Goal: Information Seeking & Learning: Learn about a topic

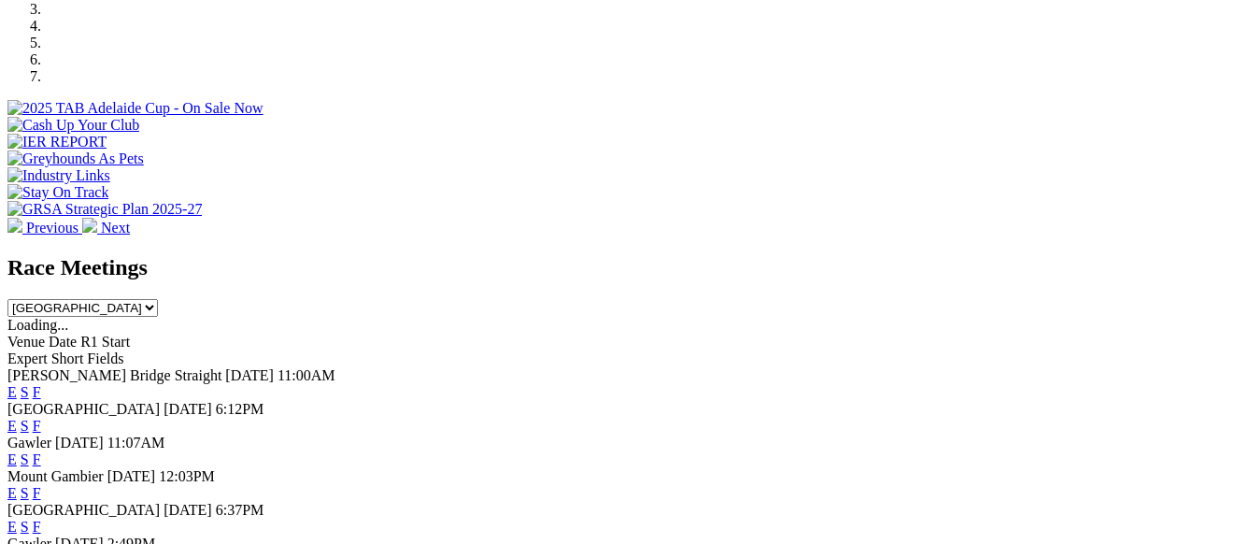
scroll to position [561, 0]
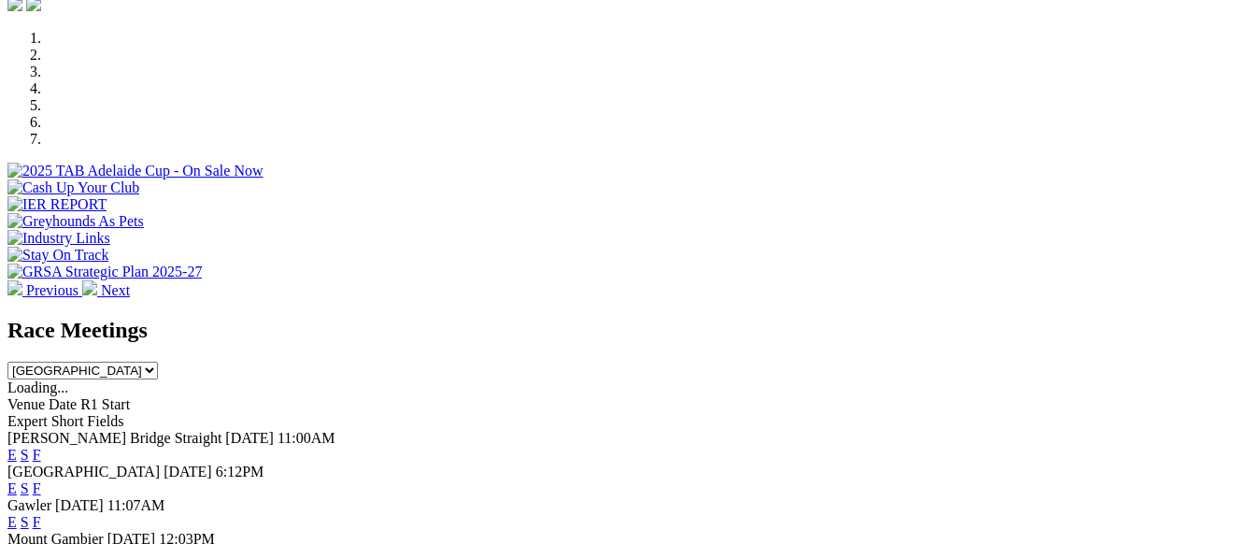
click at [41, 514] on link "F" at bounding box center [37, 522] width 8 height 16
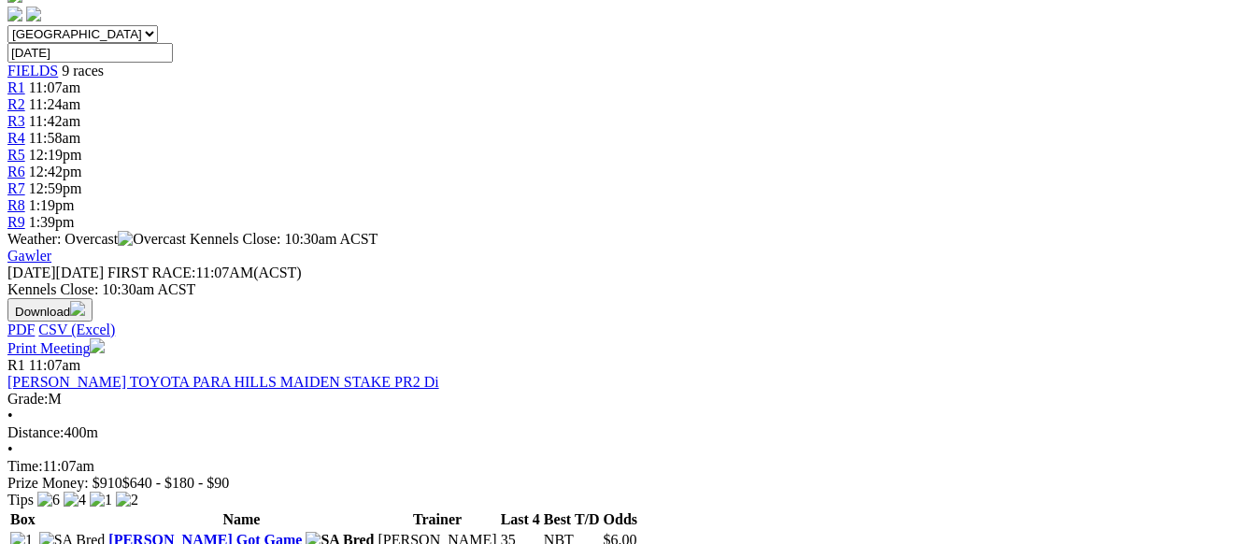
scroll to position [374, 0]
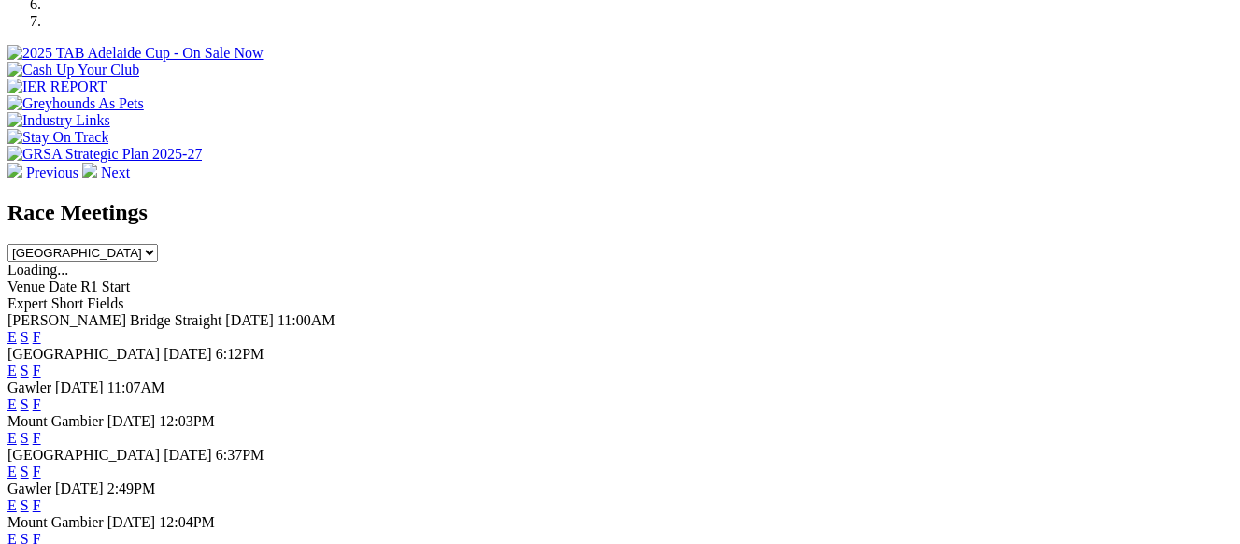
scroll to position [748, 0]
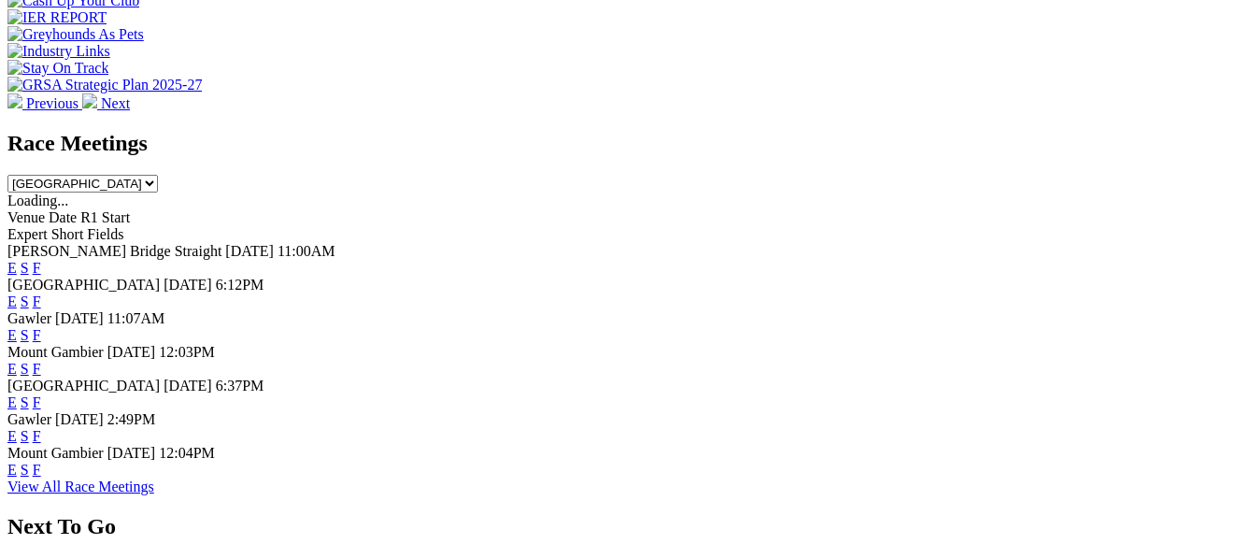
click at [41, 428] on link "F" at bounding box center [37, 436] width 8 height 16
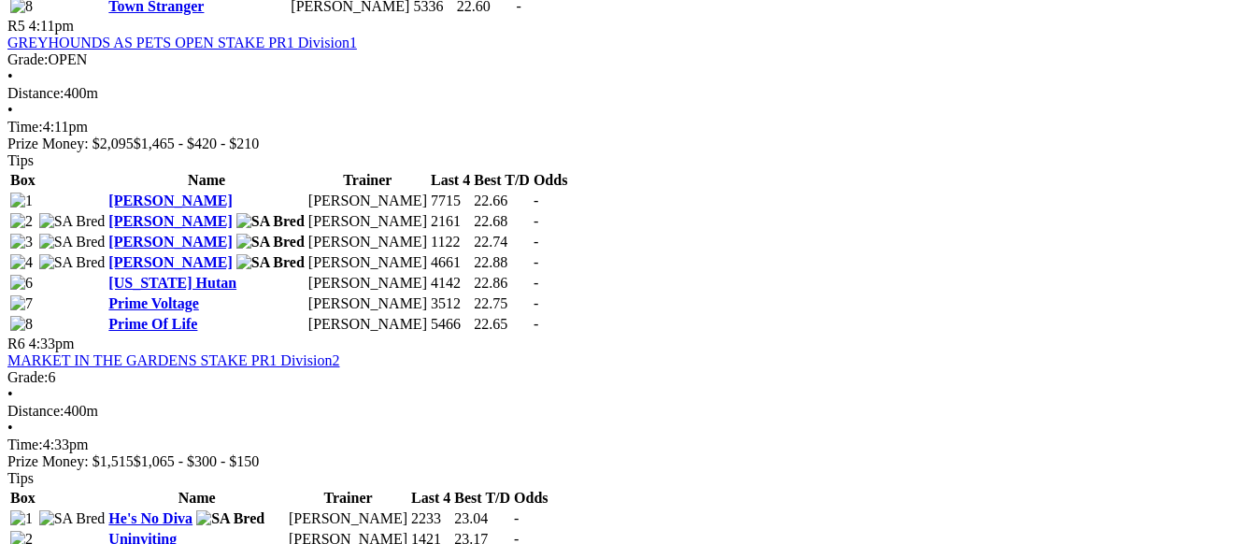
scroll to position [2149, 0]
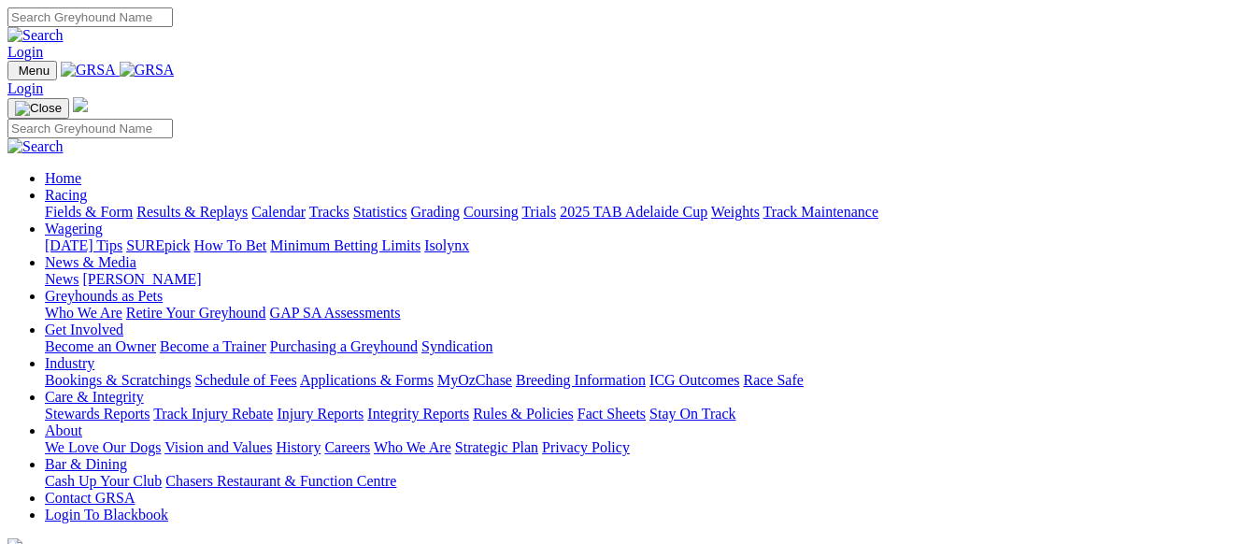
scroll to position [748, 0]
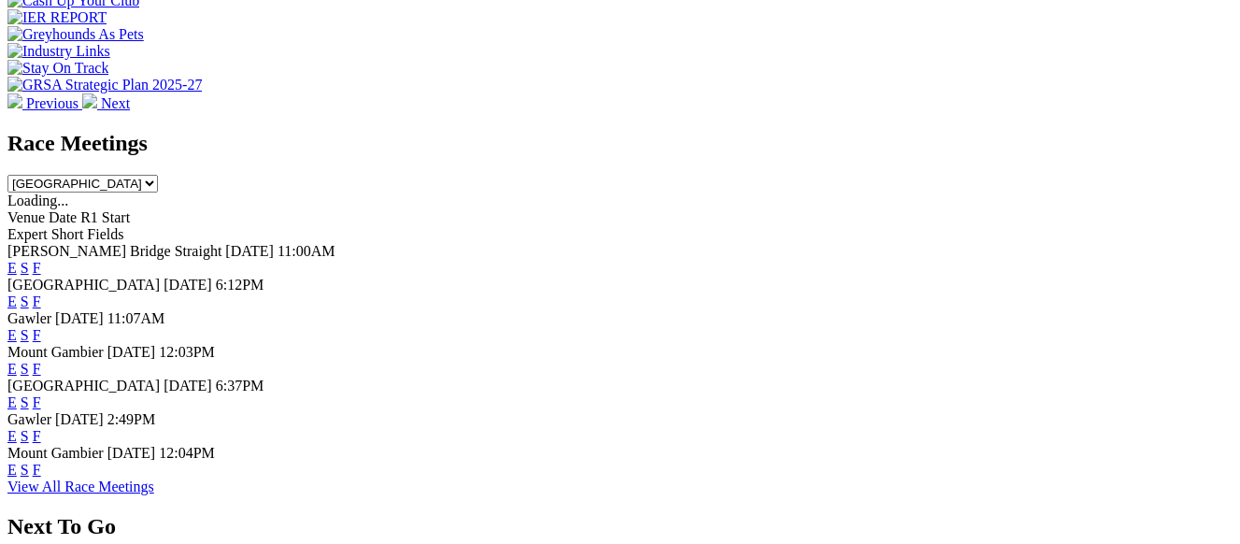
click at [41, 293] on link "F" at bounding box center [37, 301] width 8 height 16
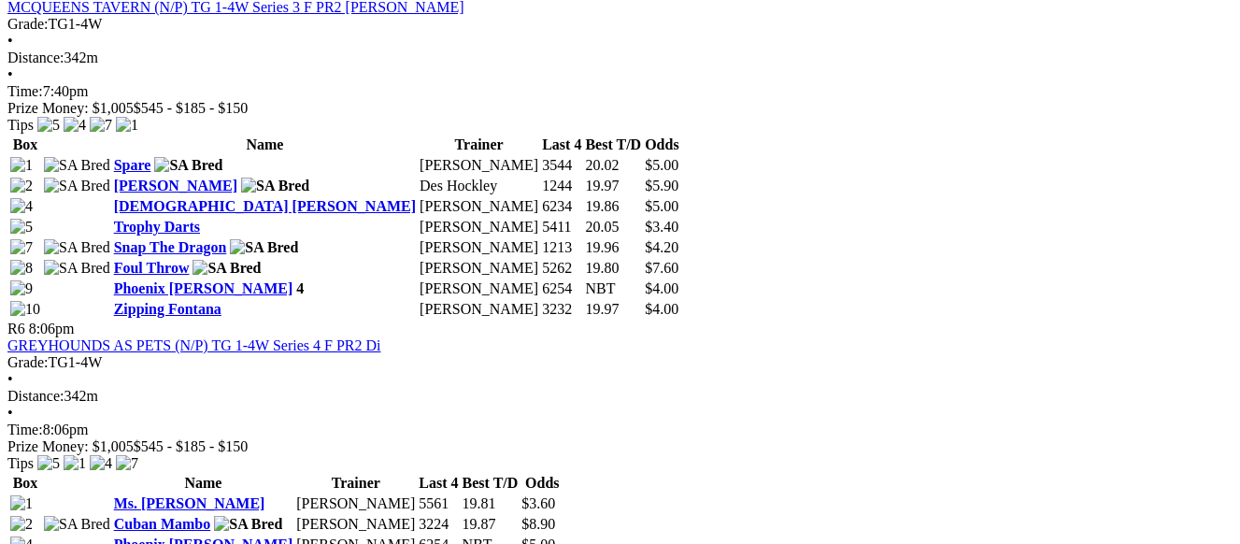
scroll to position [2336, 0]
